Goal: Transaction & Acquisition: Purchase product/service

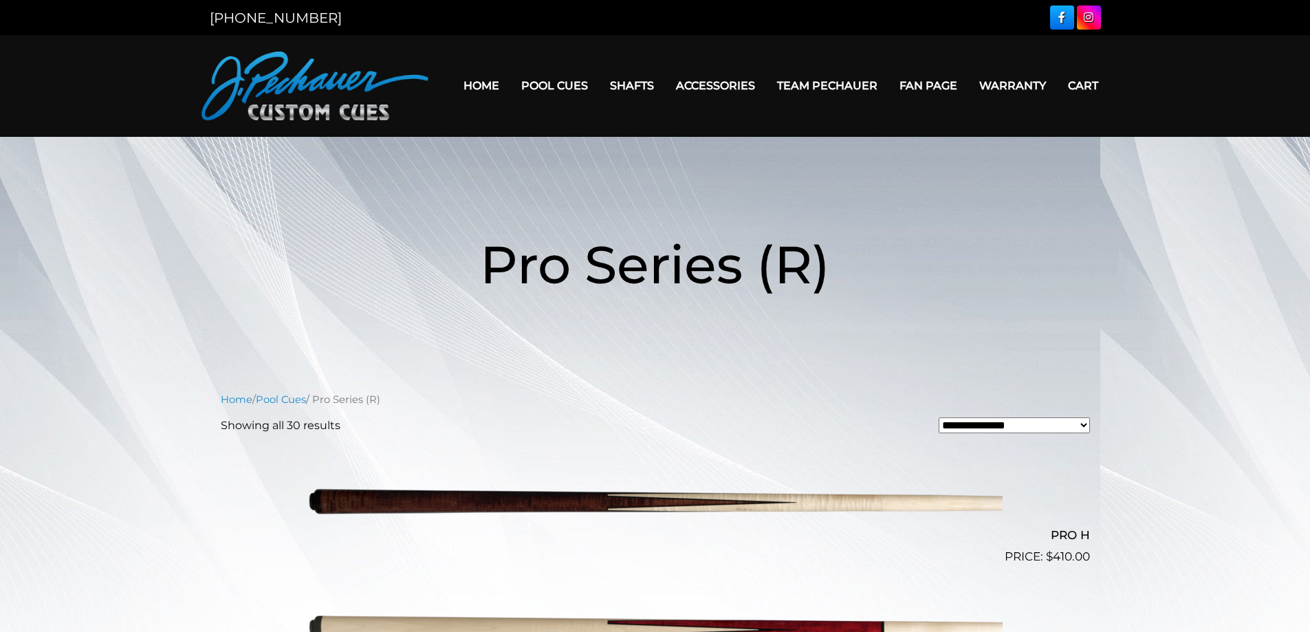
click at [481, 83] on link "Home" at bounding box center [482, 85] width 58 height 35
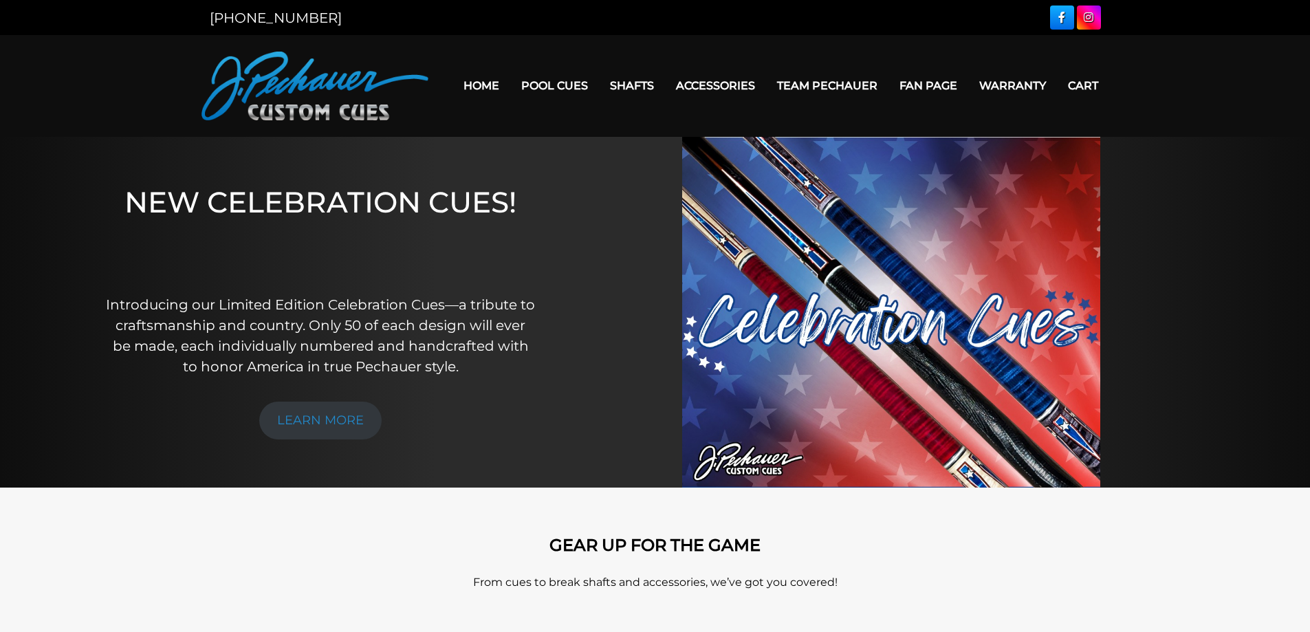
click at [1065, 21] on link at bounding box center [1062, 18] width 24 height 24
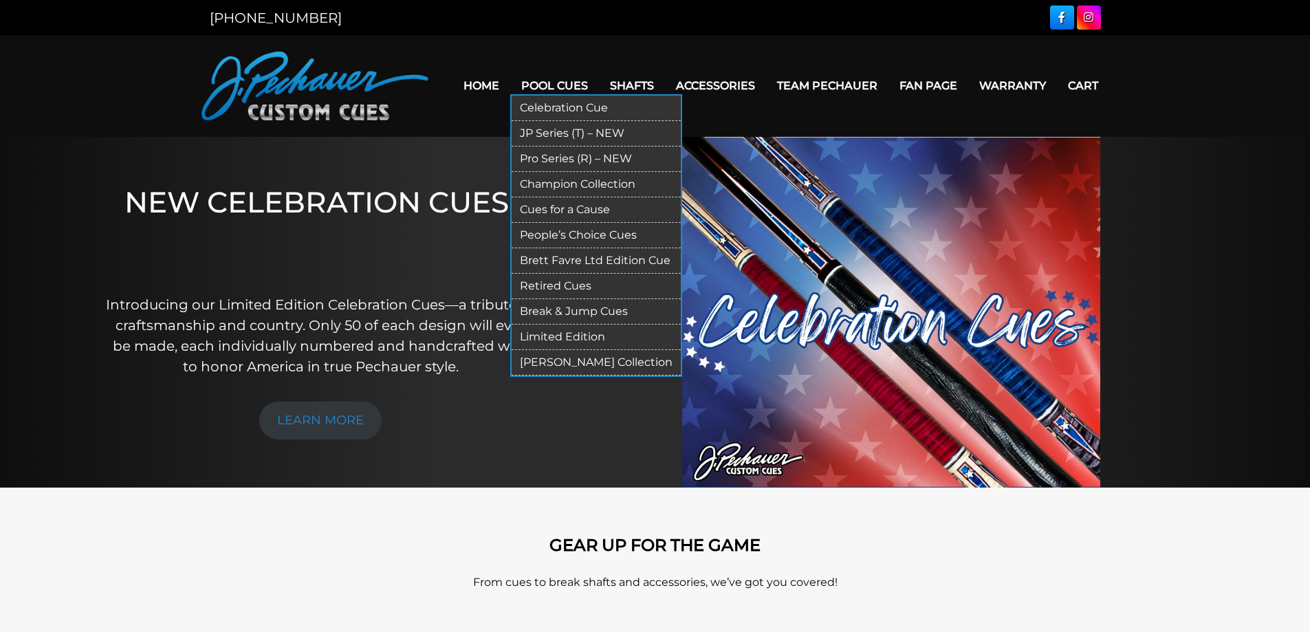
click at [545, 129] on link "JP Series (T) – NEW" at bounding box center [596, 133] width 169 height 25
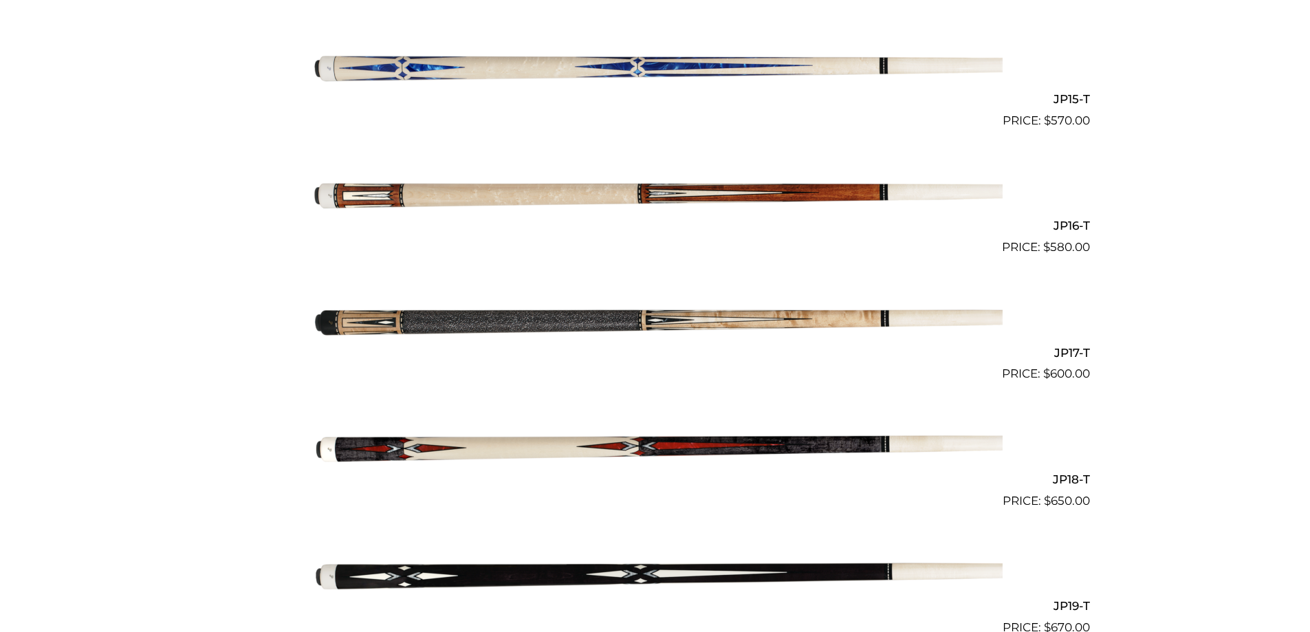
scroll to position [2221, 0]
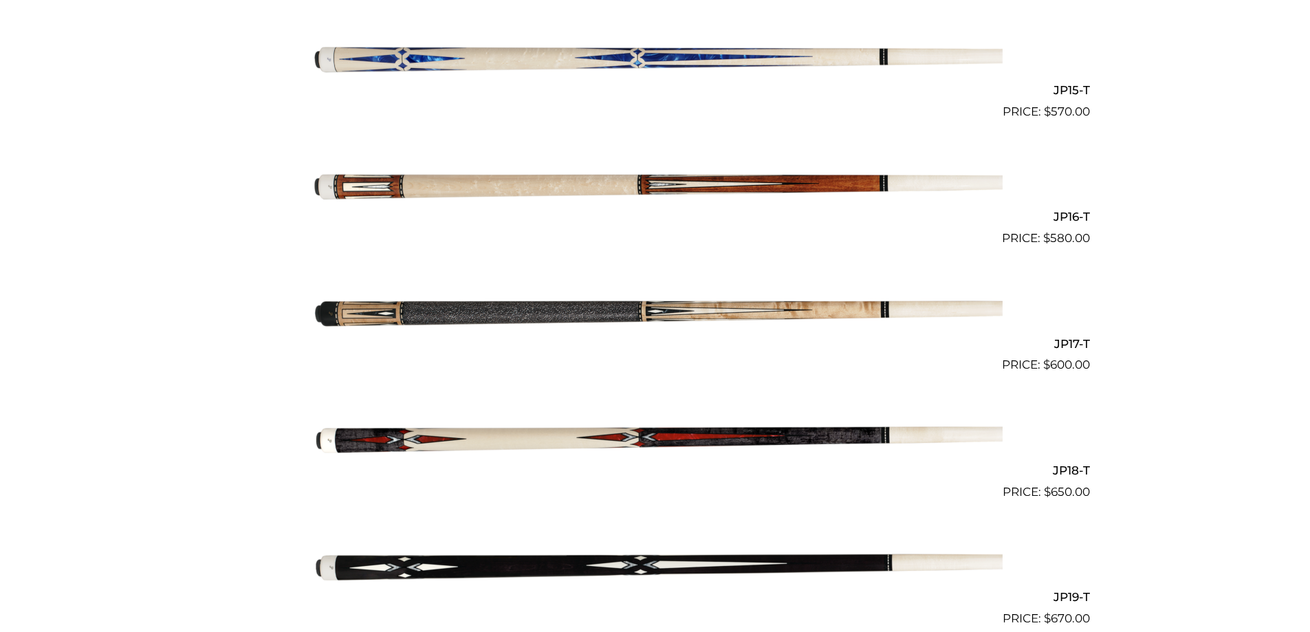
click at [654, 437] on img at bounding box center [655, 438] width 695 height 116
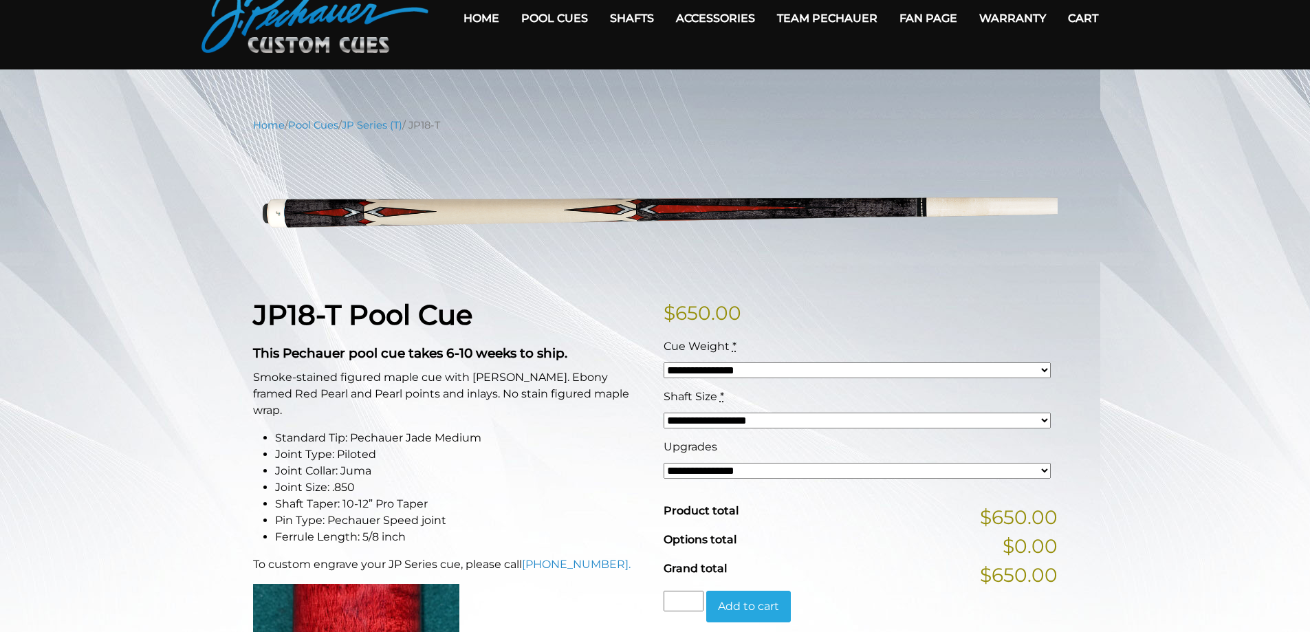
scroll to position [69, 0]
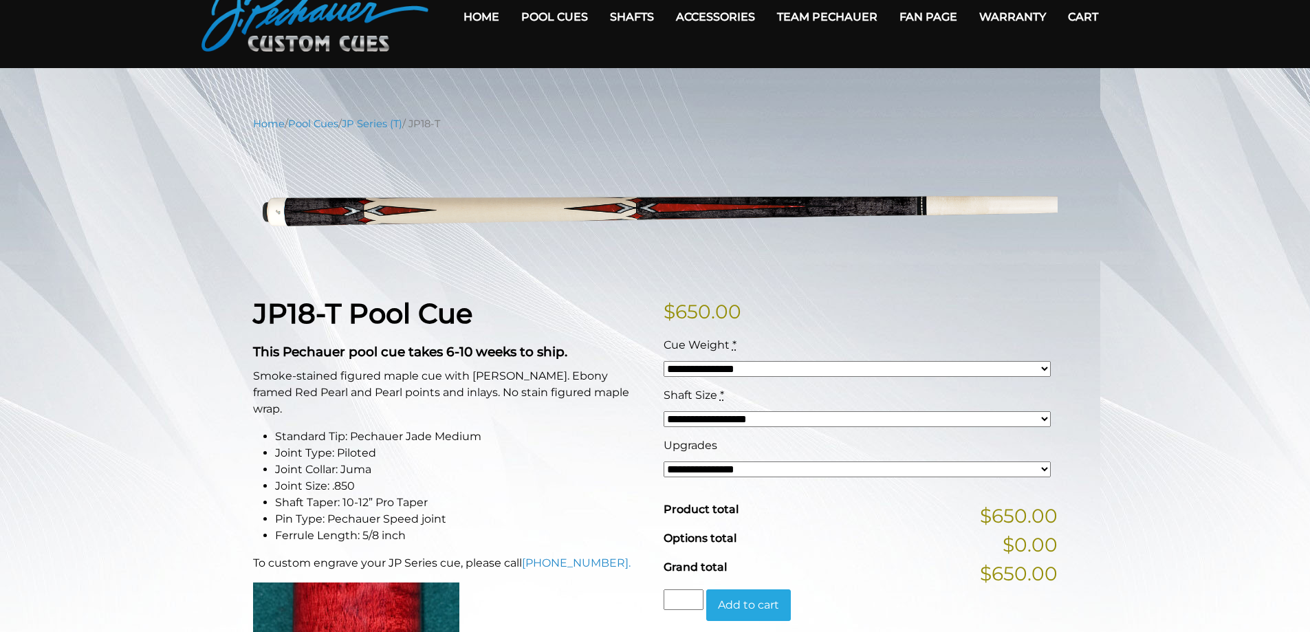
click at [747, 369] on select "**********" at bounding box center [857, 369] width 387 height 16
